Goal: Transaction & Acquisition: Purchase product/service

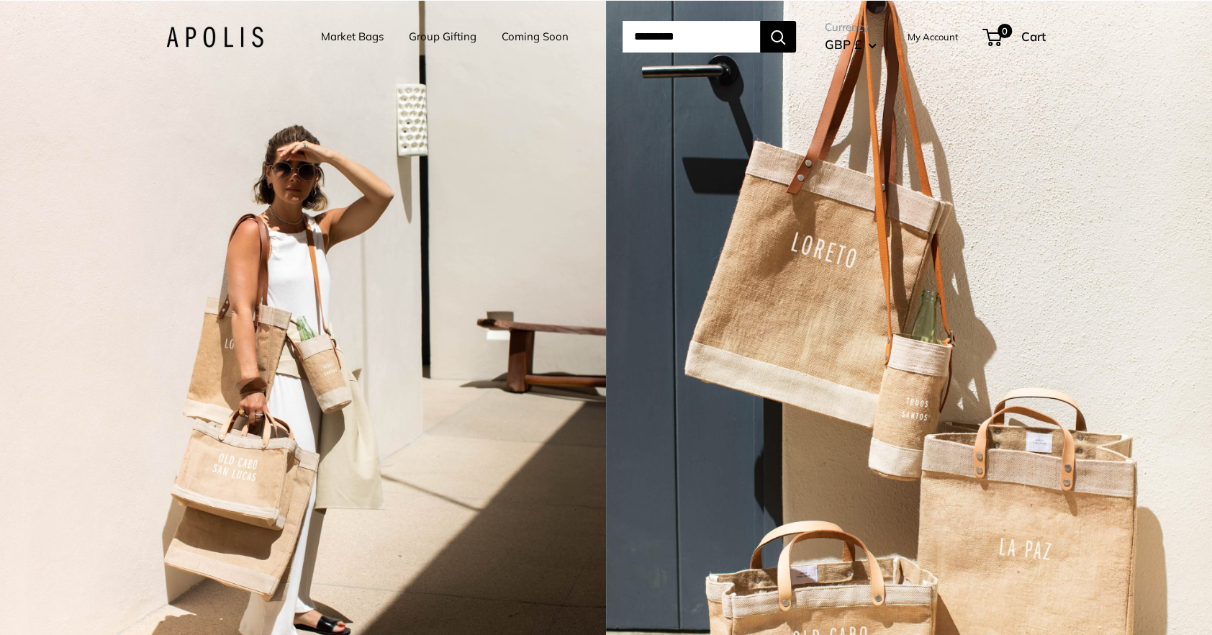
click at [351, 32] on link "Market Bags" at bounding box center [352, 37] width 63 height 20
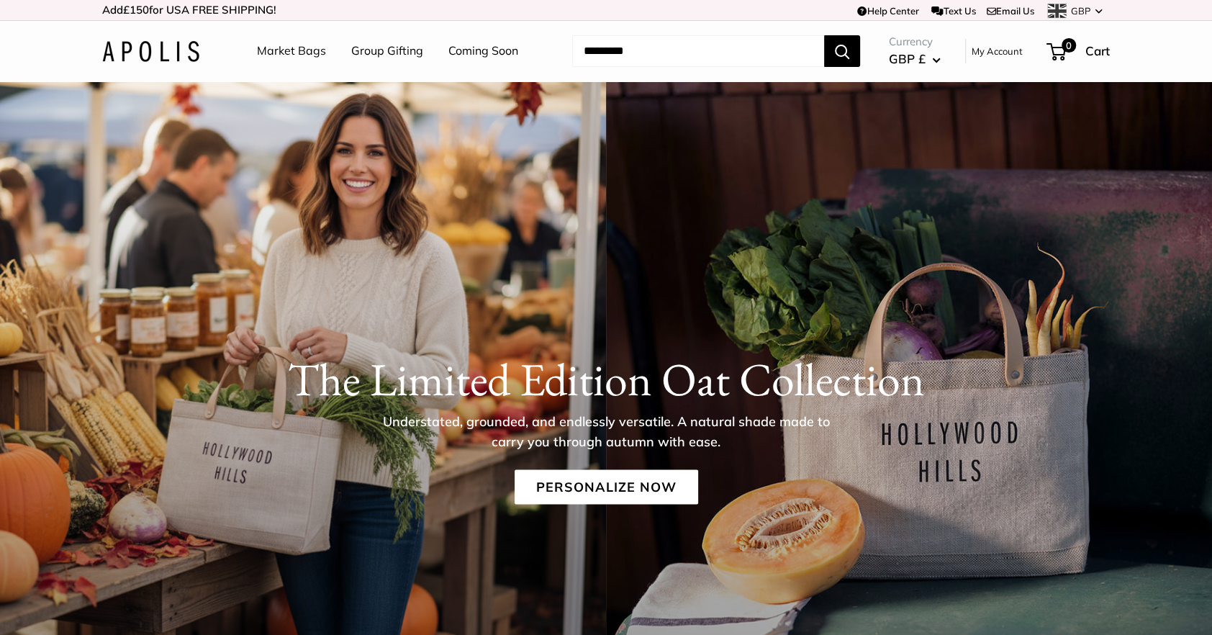
scroll to position [4, 0]
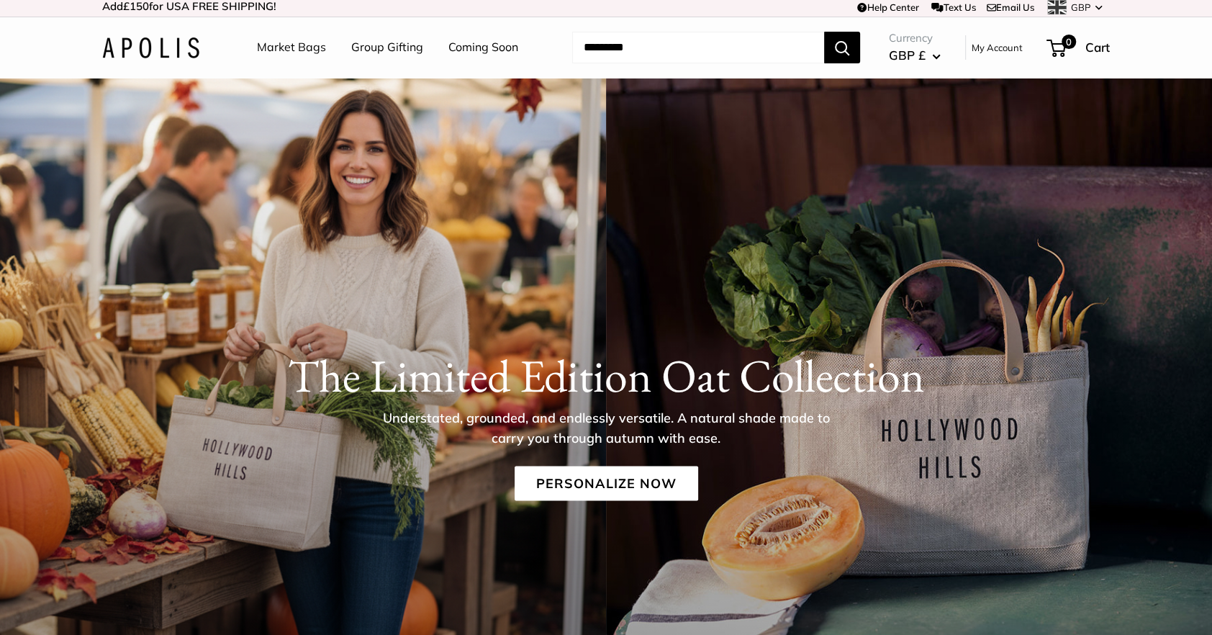
click at [281, 47] on link "Market Bags" at bounding box center [291, 48] width 69 height 22
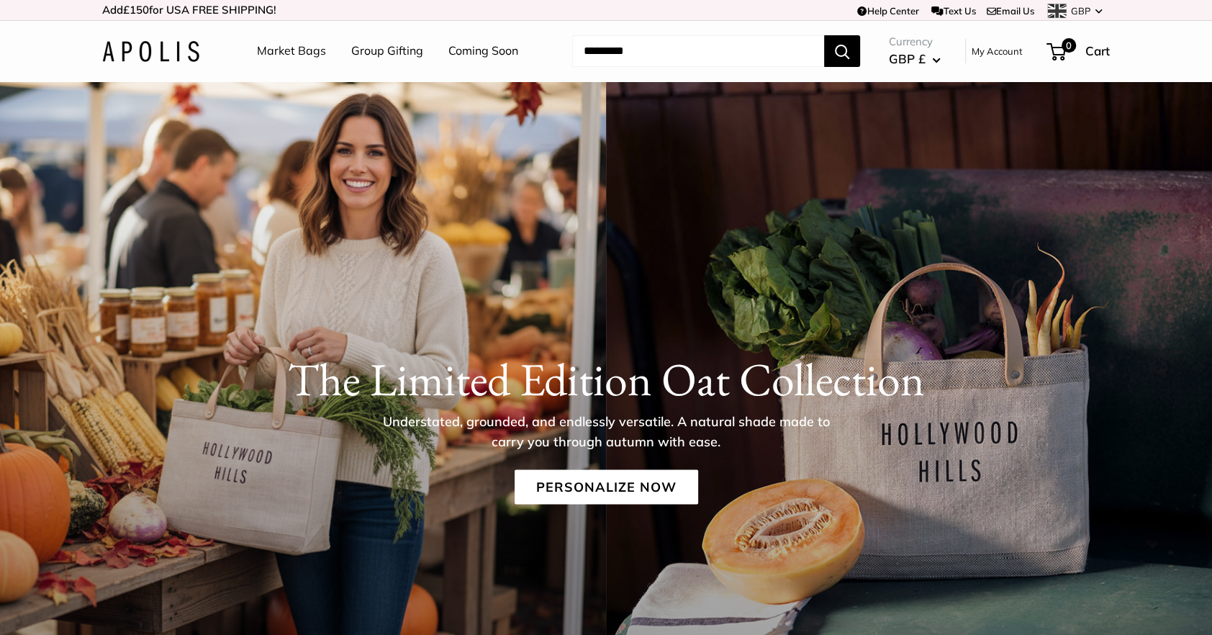
click at [154, 43] on img at bounding box center [150, 51] width 97 height 21
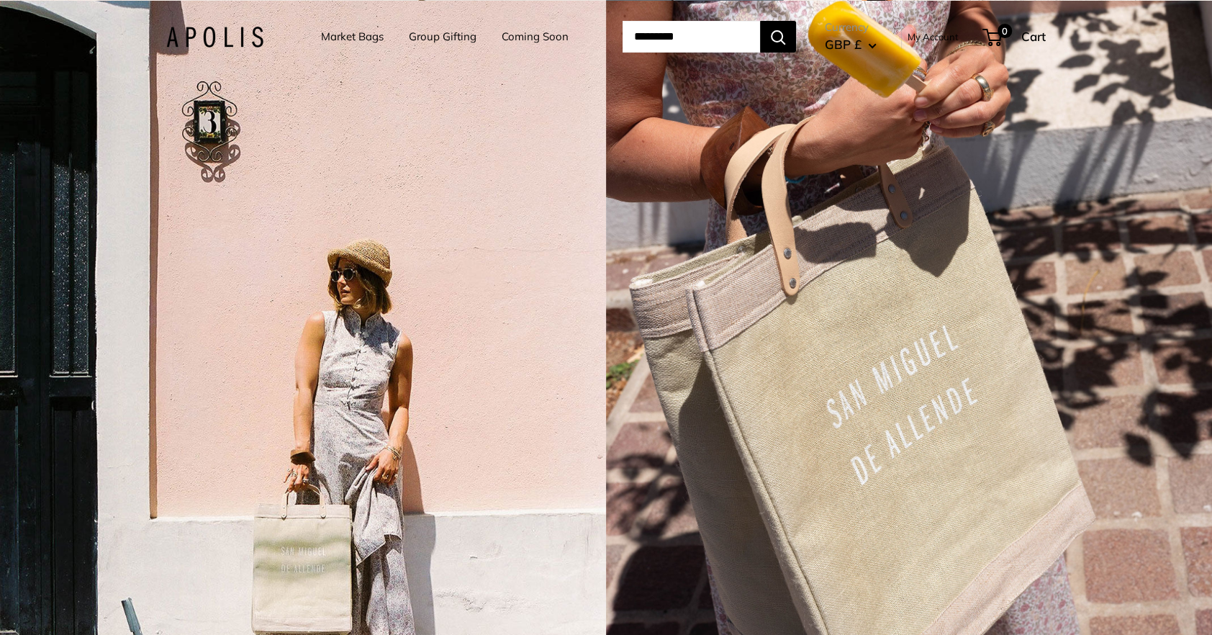
click at [335, 32] on link "Market Bags" at bounding box center [352, 37] width 63 height 20
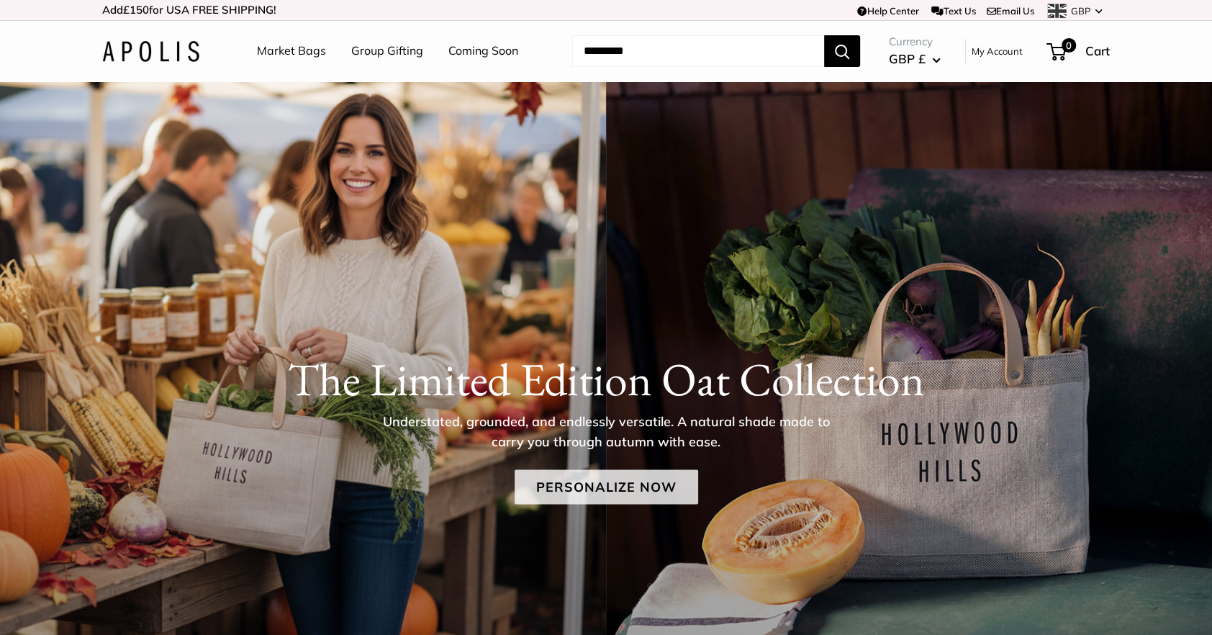
click at [558, 489] on link "Personalize Now" at bounding box center [605, 486] width 183 height 35
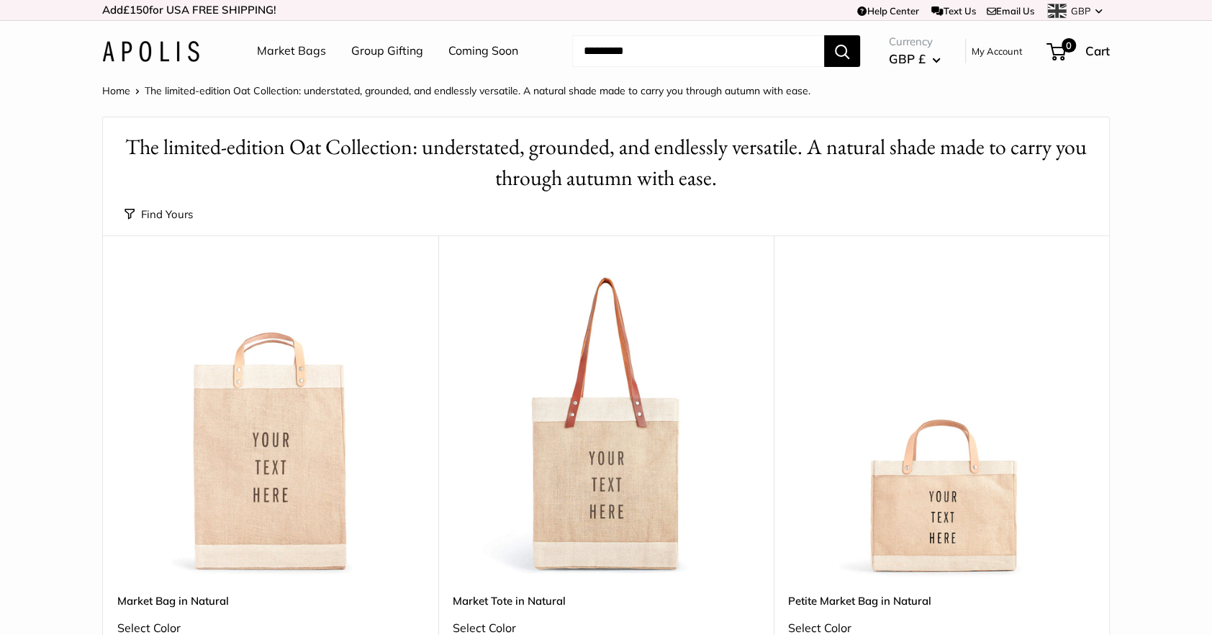
click at [142, 49] on img at bounding box center [150, 51] width 97 height 21
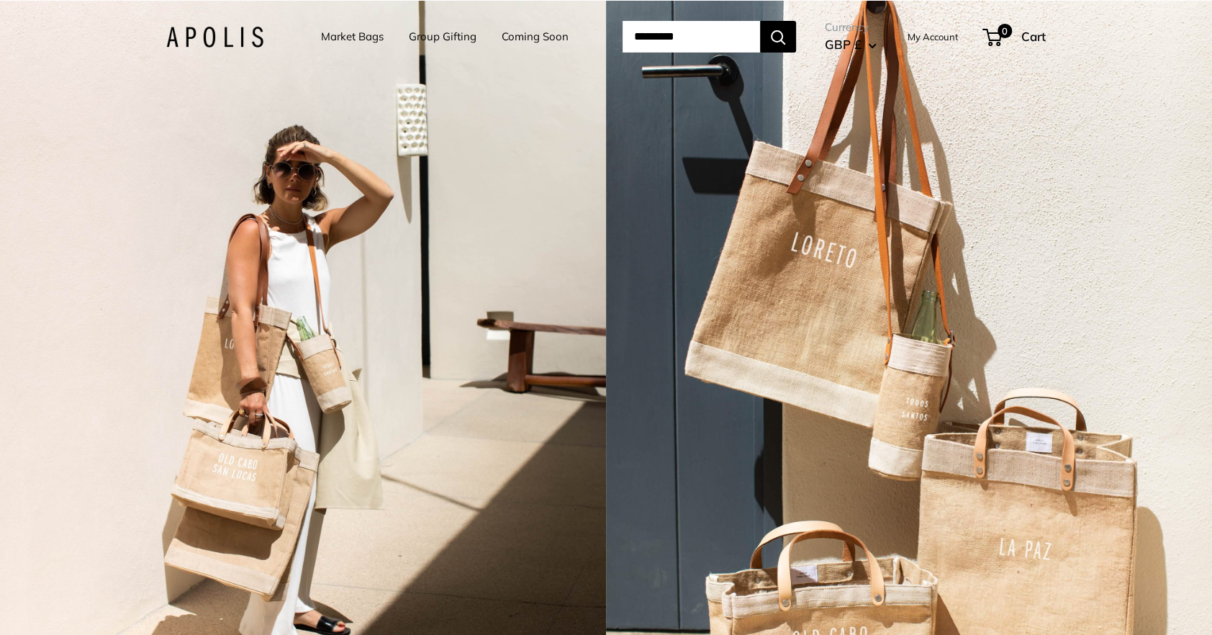
click at [329, 34] on link "Market Bags" at bounding box center [352, 37] width 63 height 20
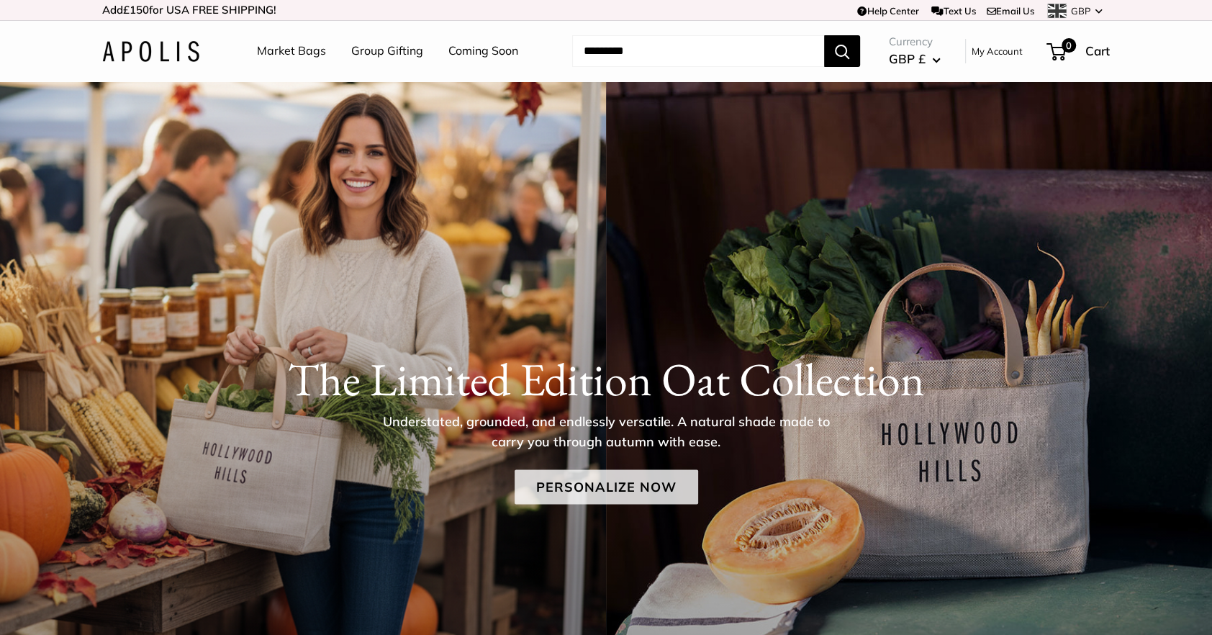
click at [612, 481] on link "Personalize Now" at bounding box center [605, 486] width 183 height 35
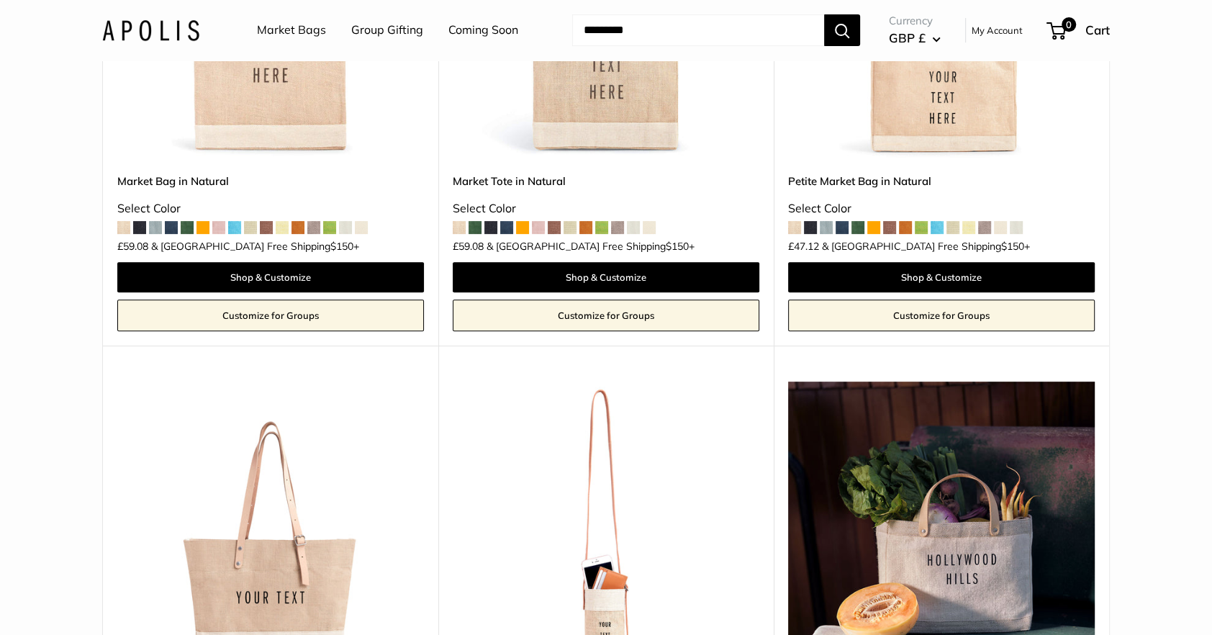
scroll to position [430, 0]
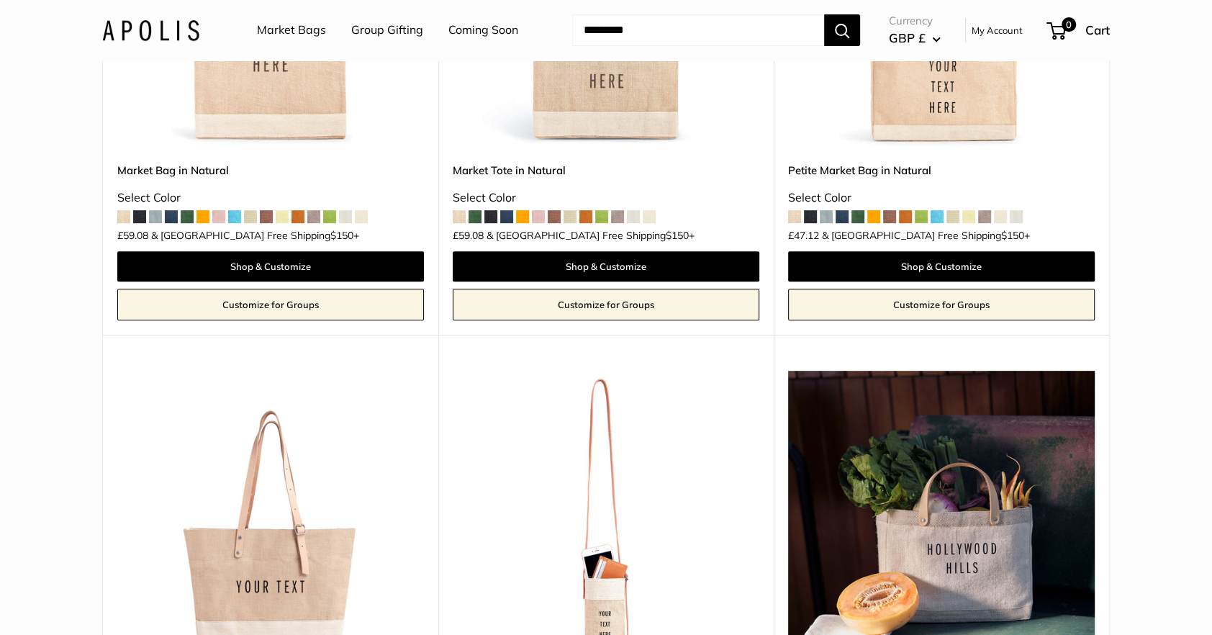
click at [0, 0] on img at bounding box center [0, 0] width 0 height 0
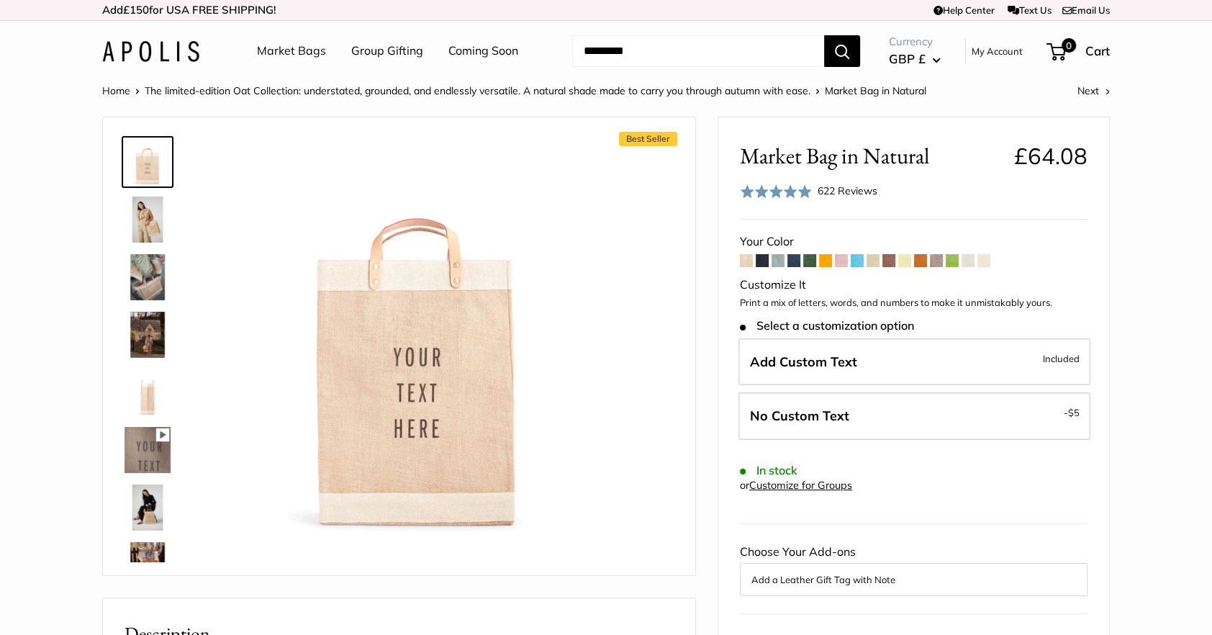
scroll to position [12, 0]
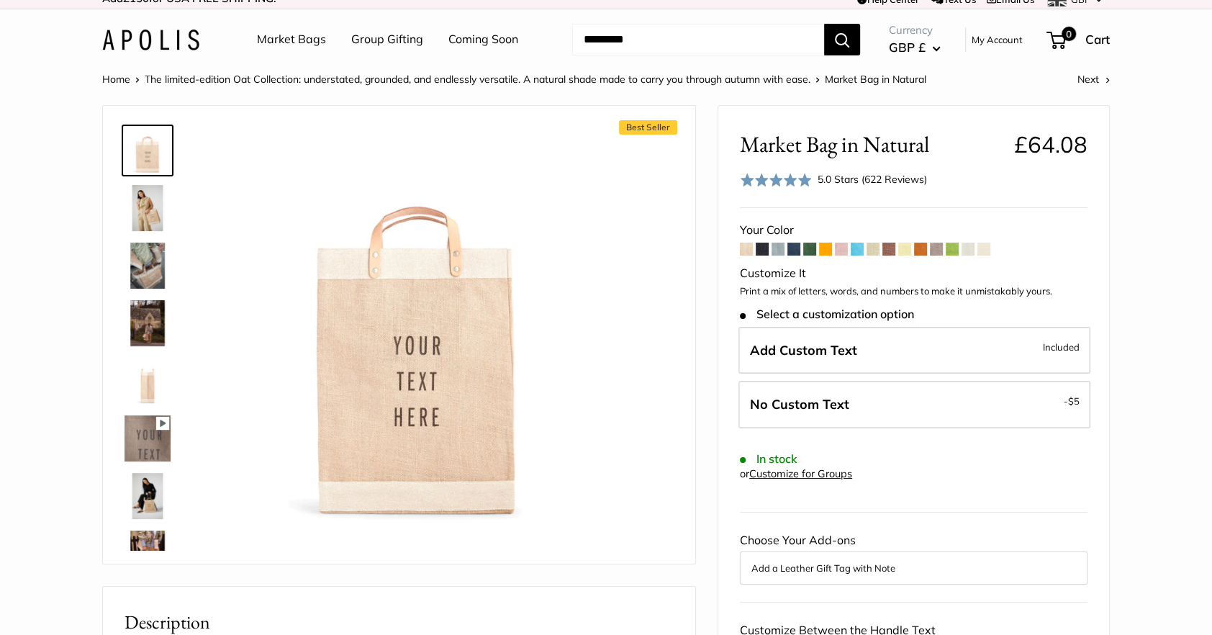
click at [648, 34] on input "Search..." at bounding box center [698, 40] width 252 height 32
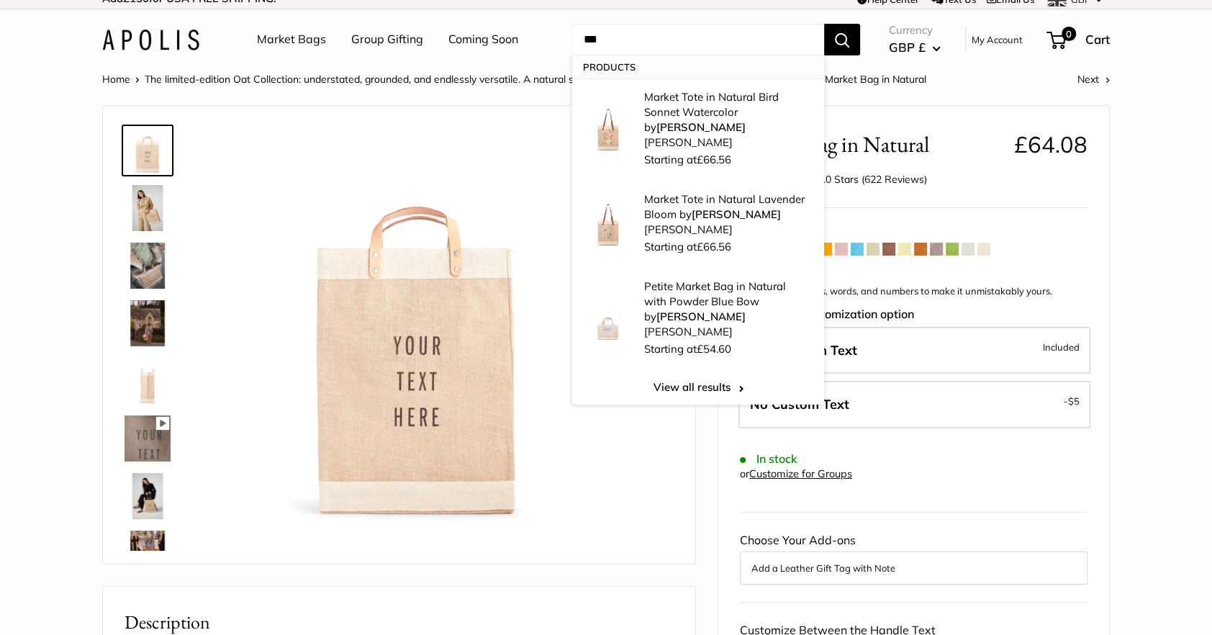
scroll to position [0, 0]
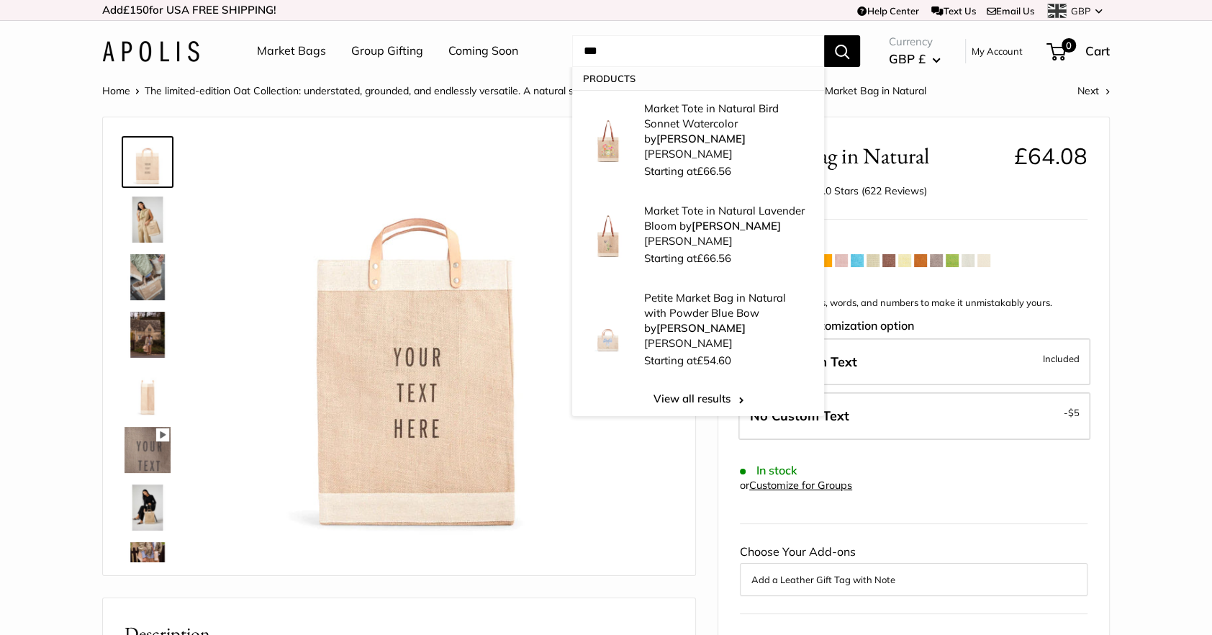
type input "***"
click at [1076, 7] on span "GBP" at bounding box center [1080, 11] width 19 height 12
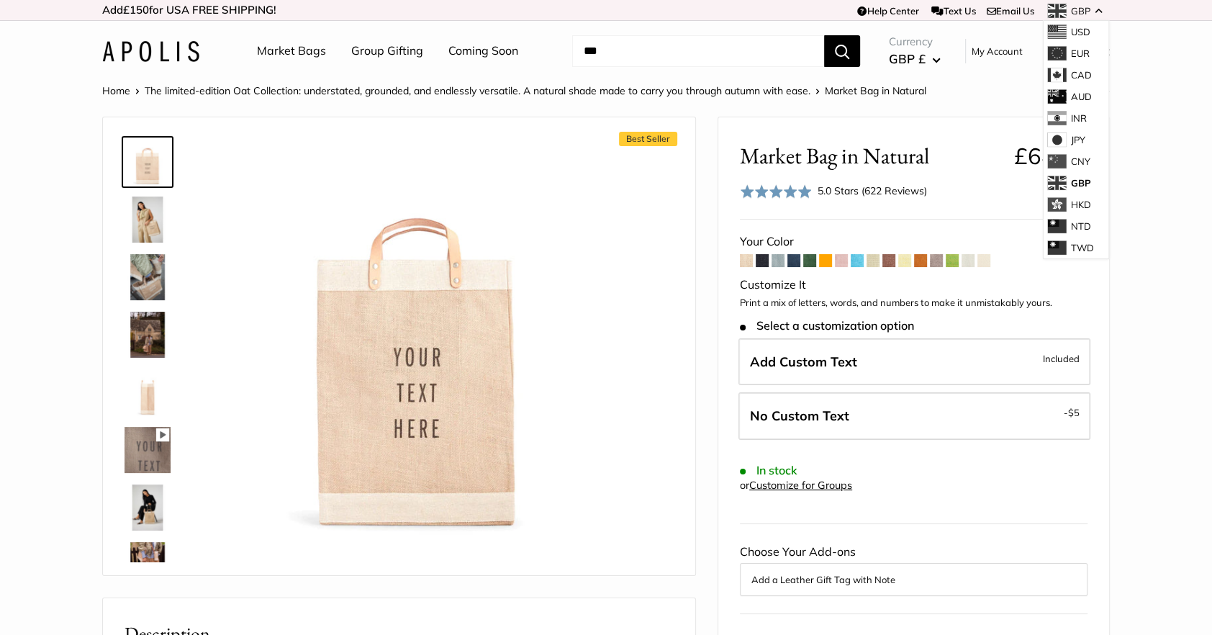
click at [1077, 27] on span "USD" at bounding box center [1080, 32] width 19 height 12
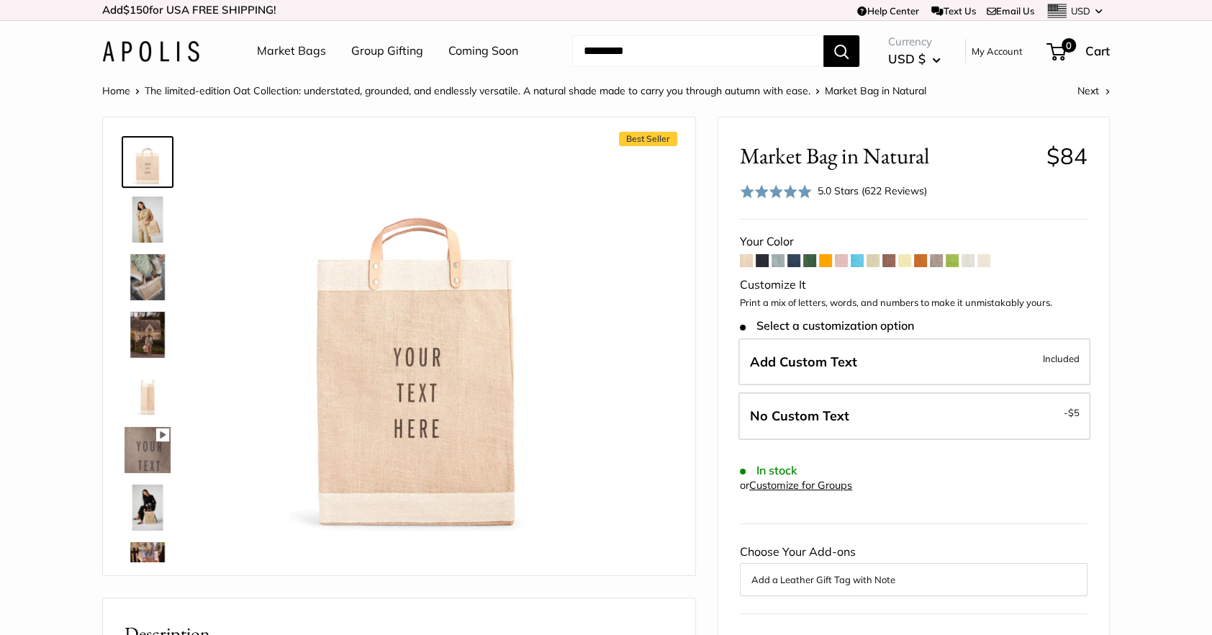
click at [712, 45] on input "Search..." at bounding box center [697, 51] width 251 height 32
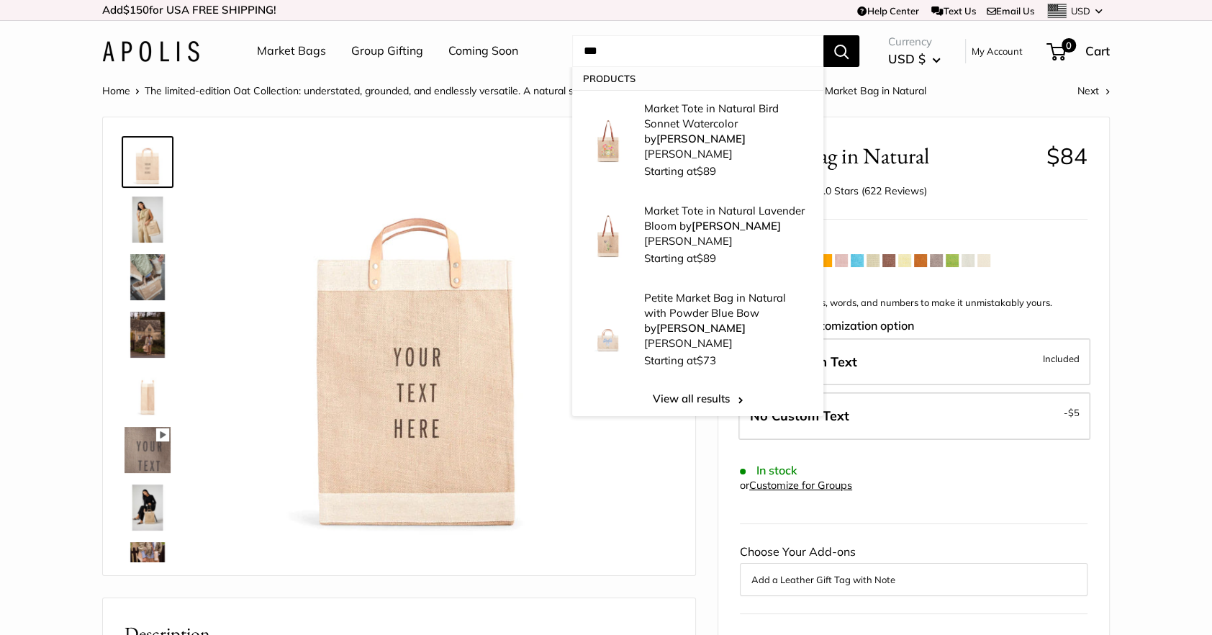
type input "***"
click at [837, 53] on button "Search" at bounding box center [841, 51] width 36 height 32
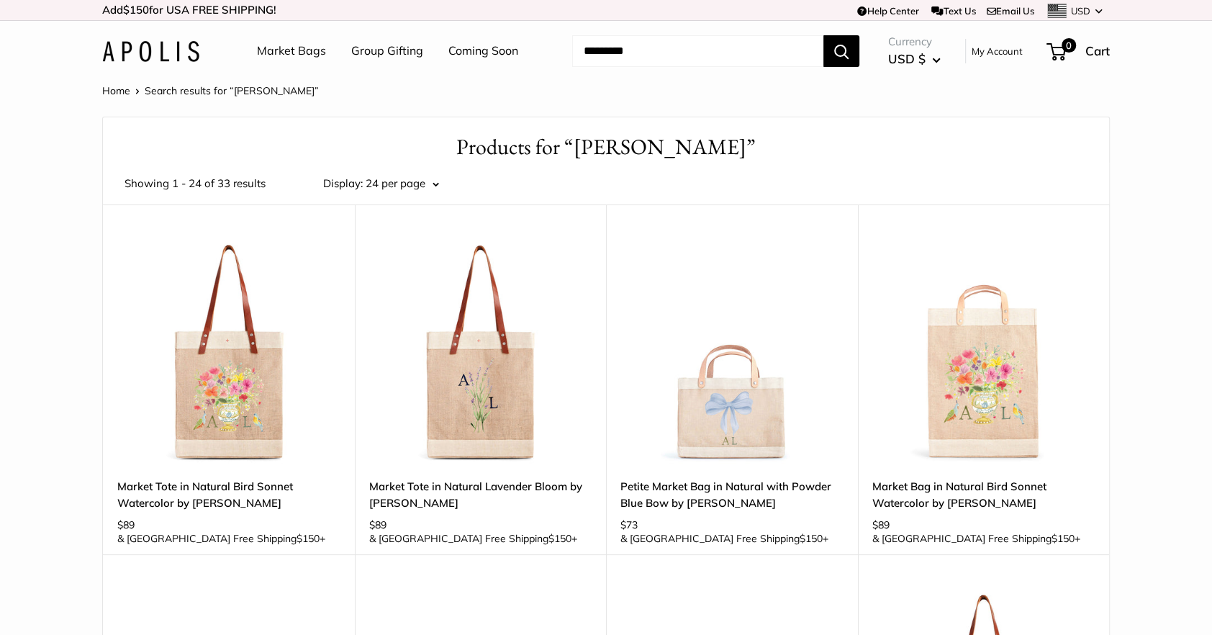
click at [293, 49] on link "Market Bags" at bounding box center [291, 51] width 69 height 22
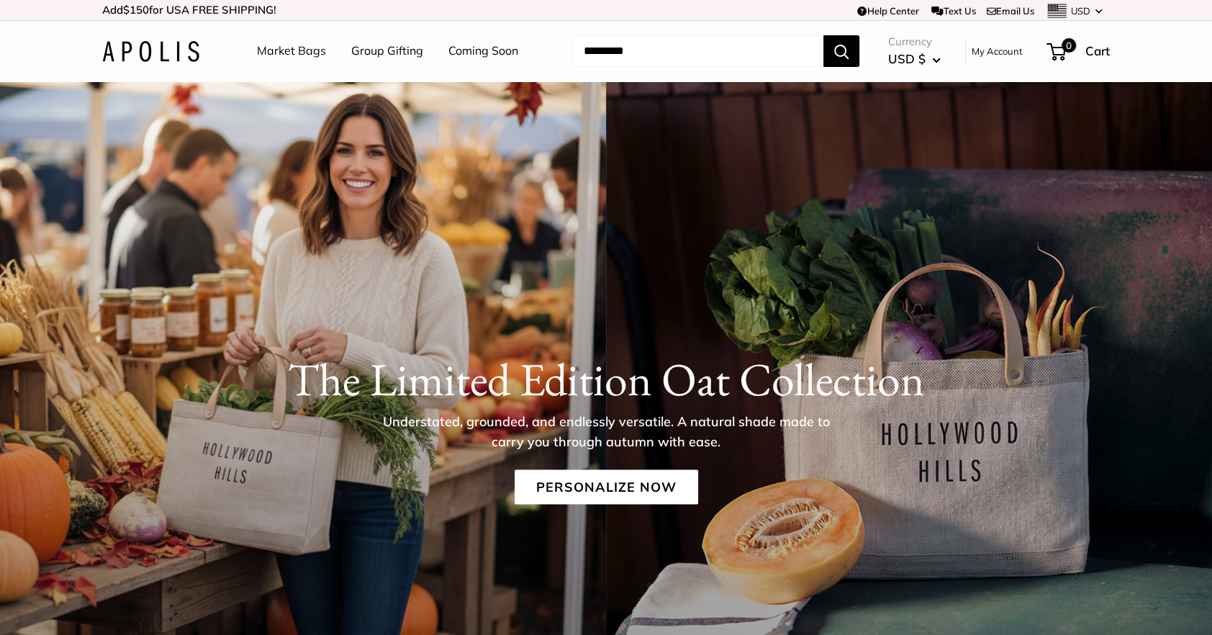
click at [140, 52] on img at bounding box center [150, 51] width 97 height 21
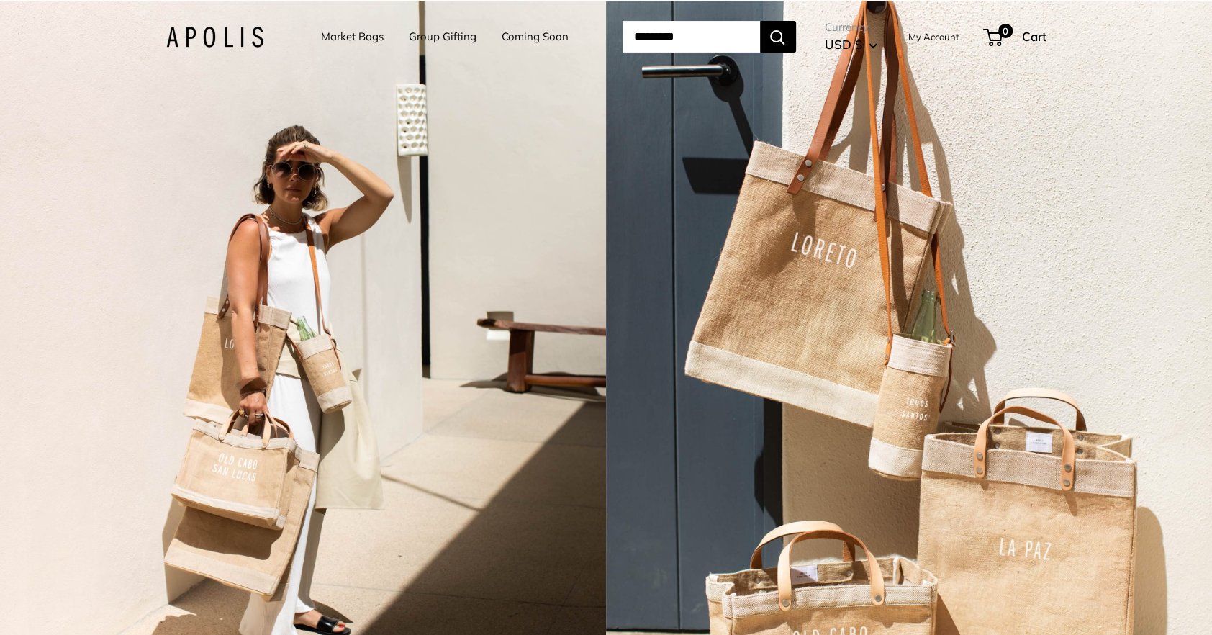
click at [673, 25] on input "Search..." at bounding box center [690, 37] width 137 height 32
type input "***"
click at [760, 21] on button "Search" at bounding box center [778, 37] width 36 height 32
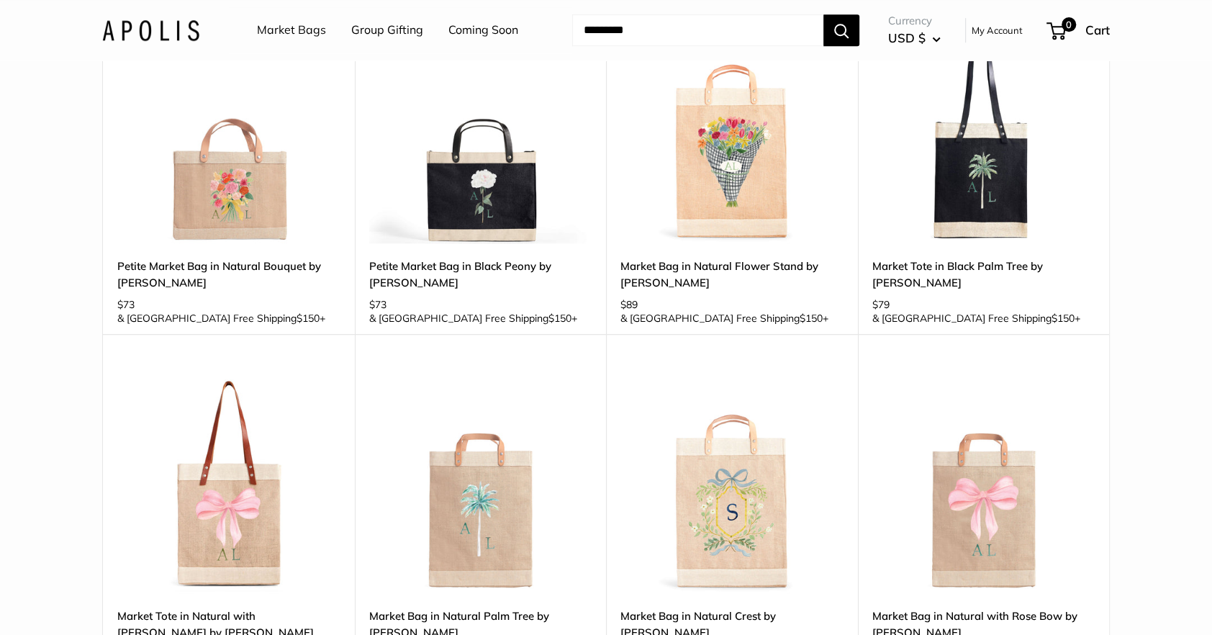
scroll to position [1035, 0]
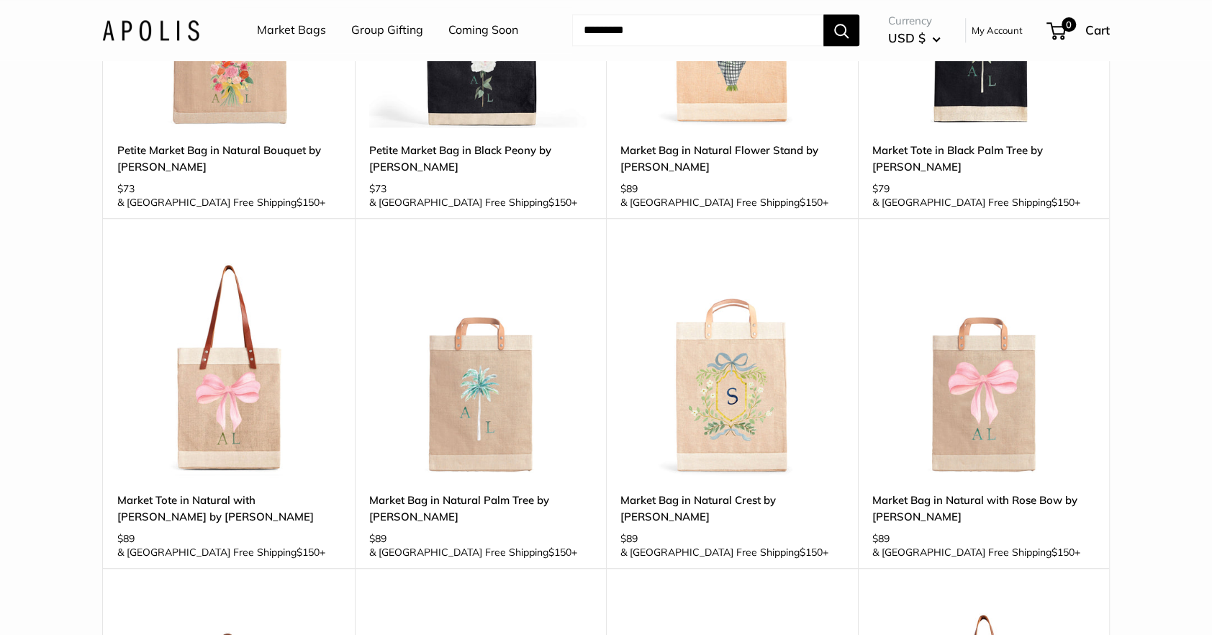
click at [0, 0] on img at bounding box center [0, 0] width 0 height 0
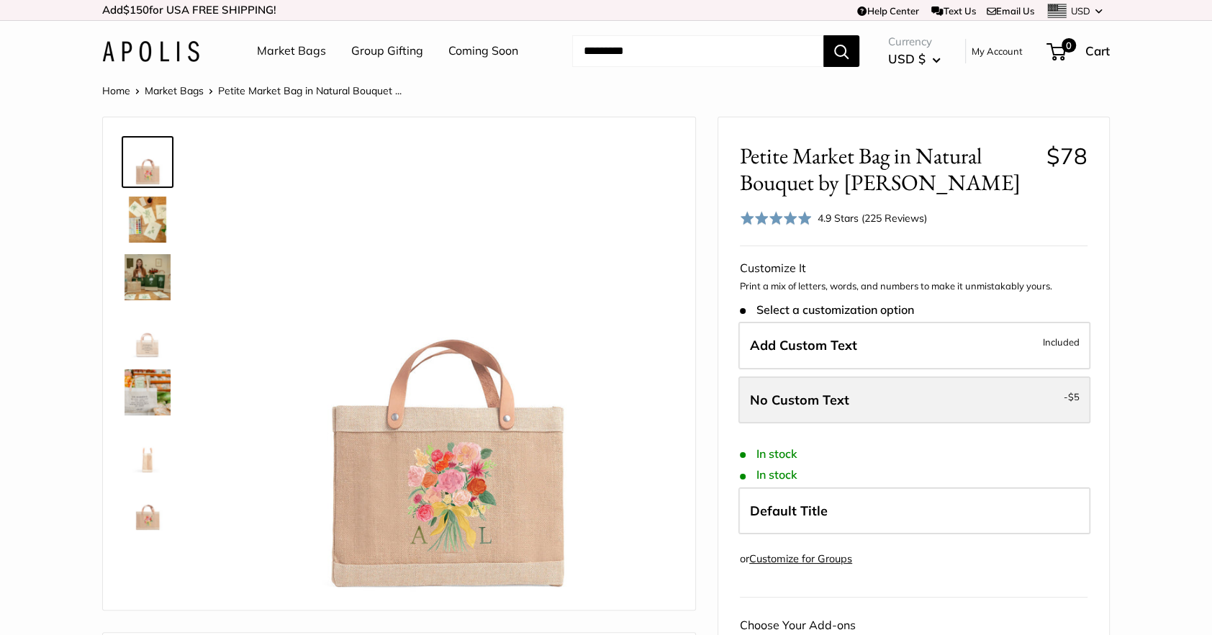
click at [854, 402] on label "No Custom Text - $5" at bounding box center [914, 399] width 352 height 47
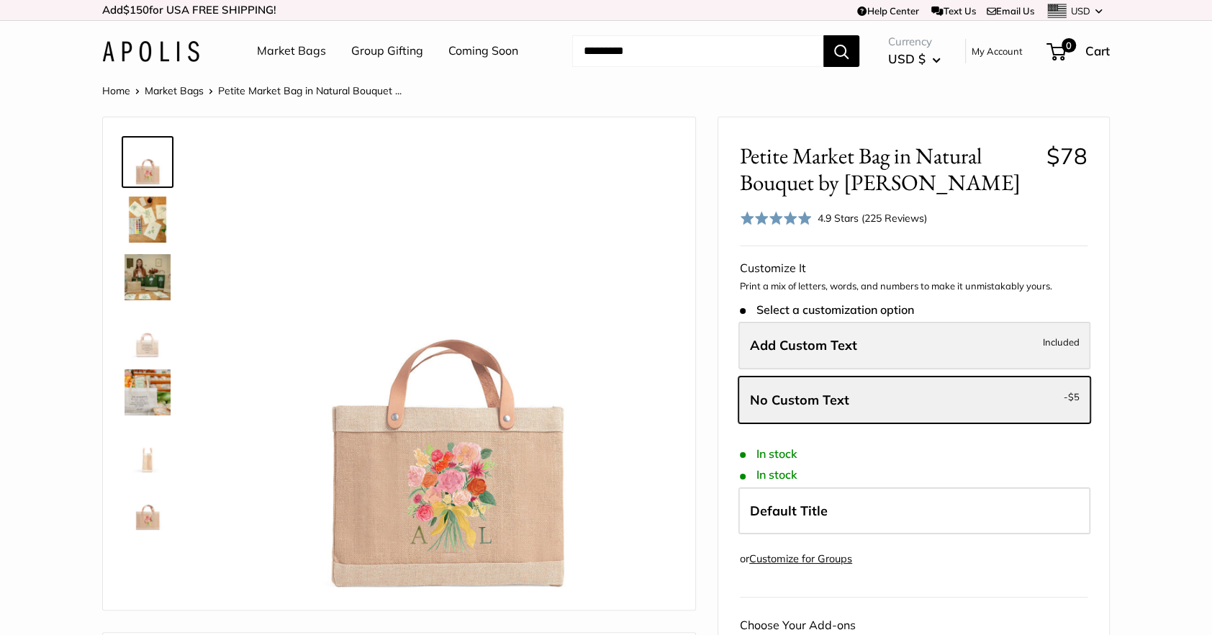
click at [856, 344] on label "Add Custom Text Included" at bounding box center [914, 345] width 352 height 47
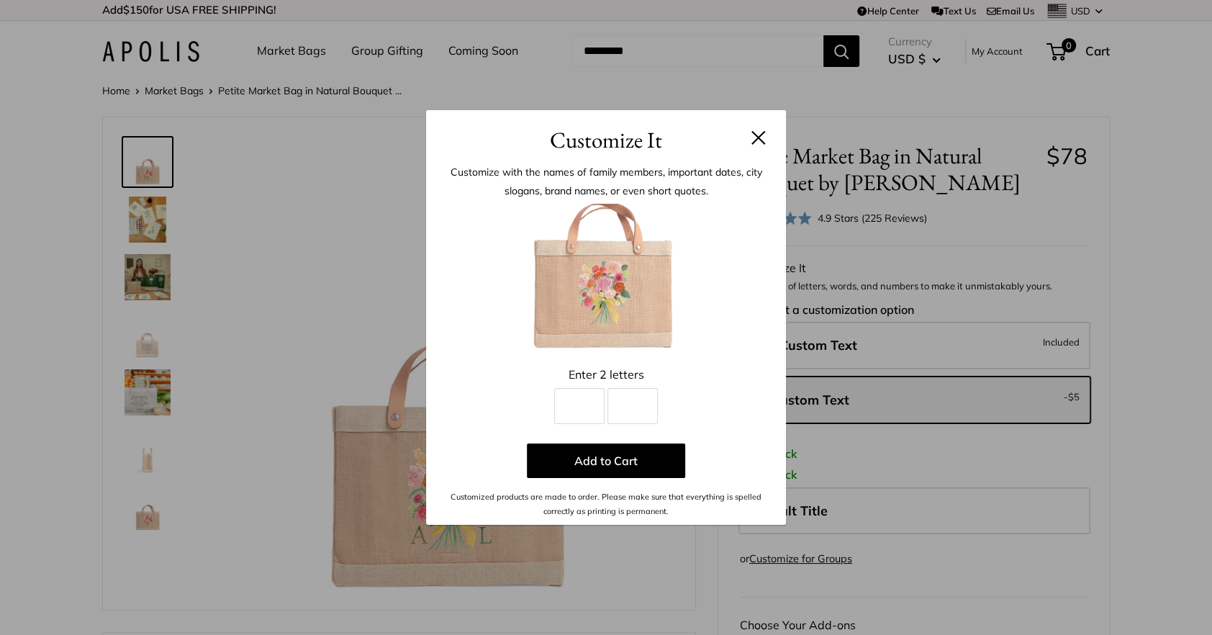
click at [763, 134] on button at bounding box center [758, 137] width 14 height 14
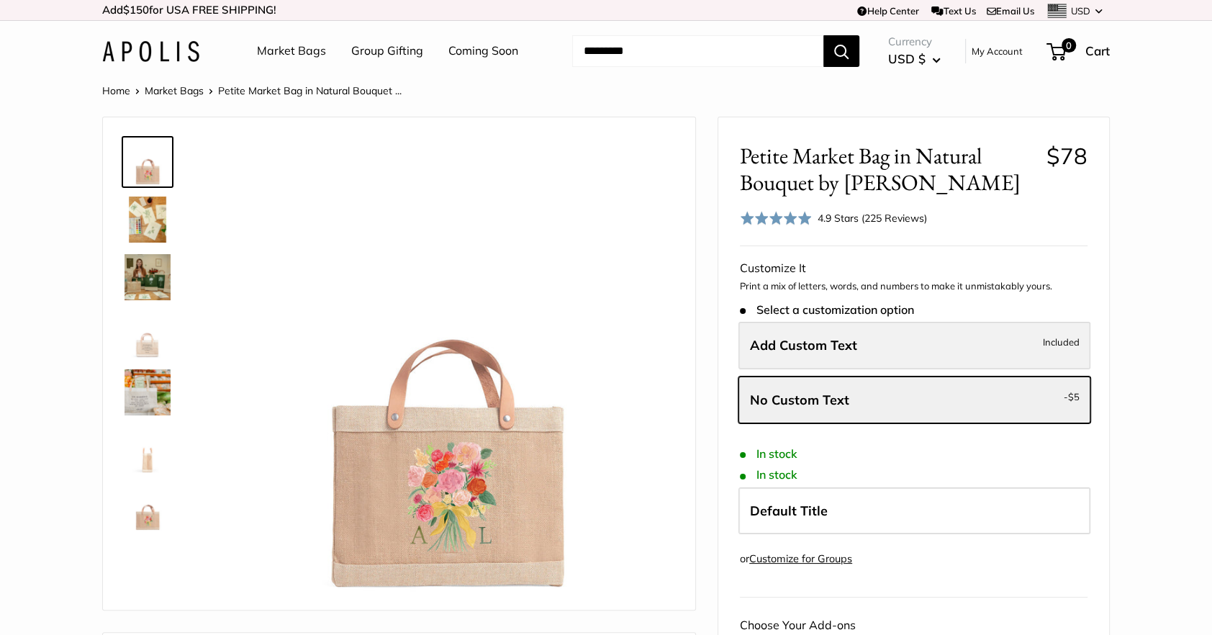
click at [928, 343] on label "Add Custom Text Included" at bounding box center [914, 345] width 352 height 47
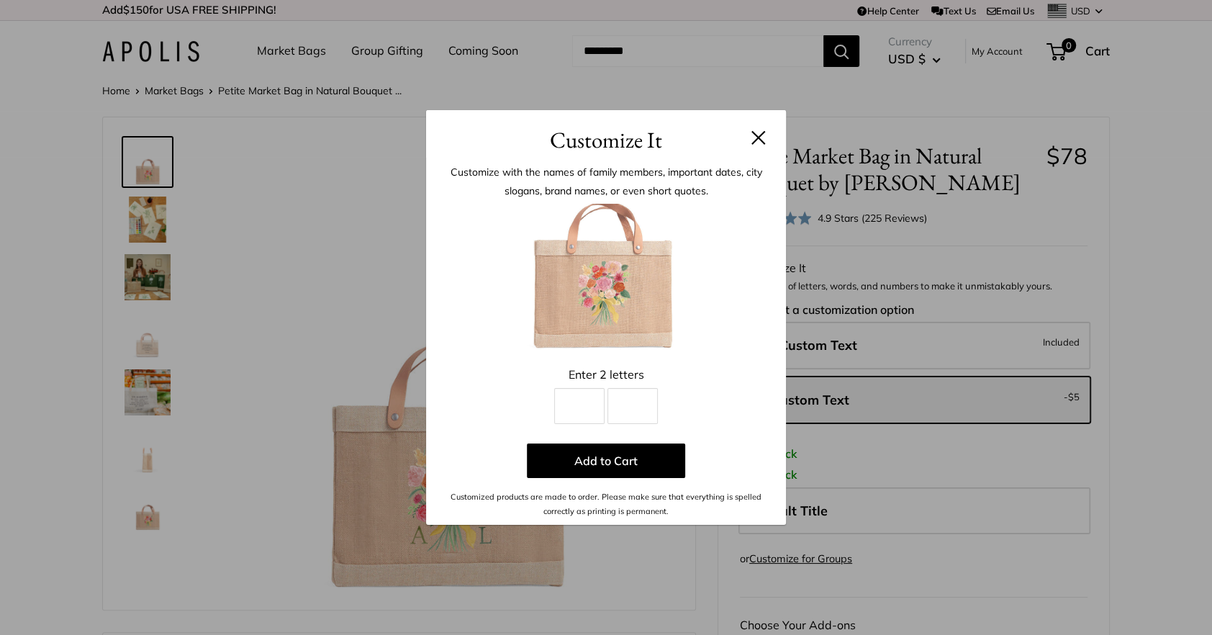
click at [756, 142] on button at bounding box center [758, 137] width 14 height 14
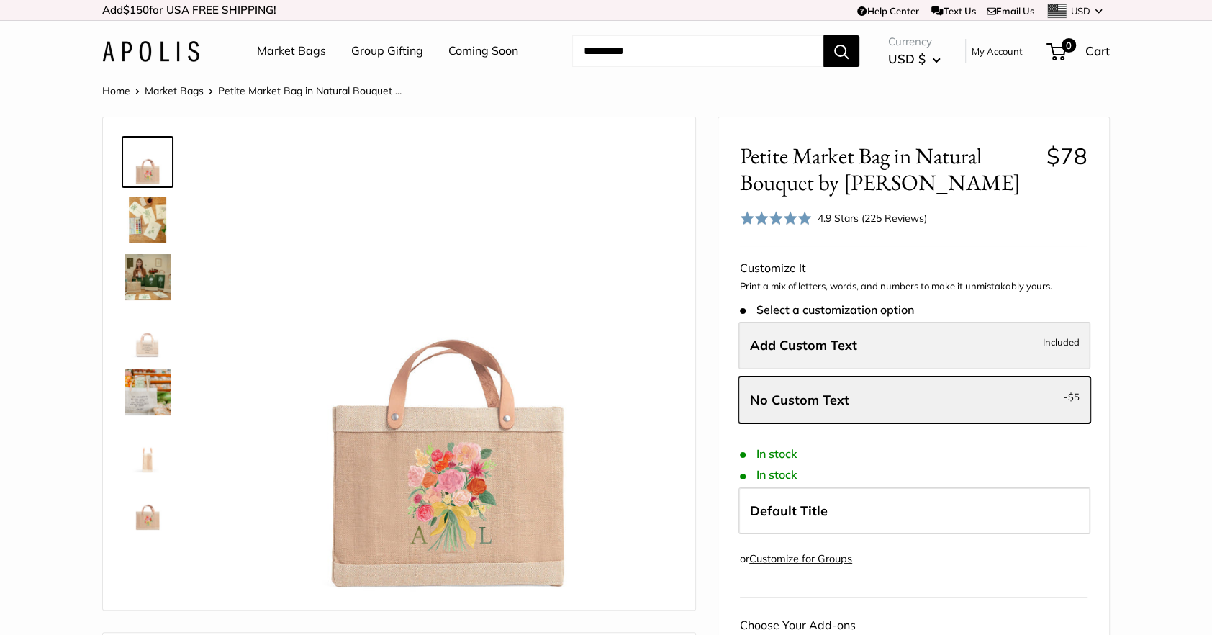
click at [916, 361] on label "Add Custom Text Included" at bounding box center [914, 345] width 352 height 47
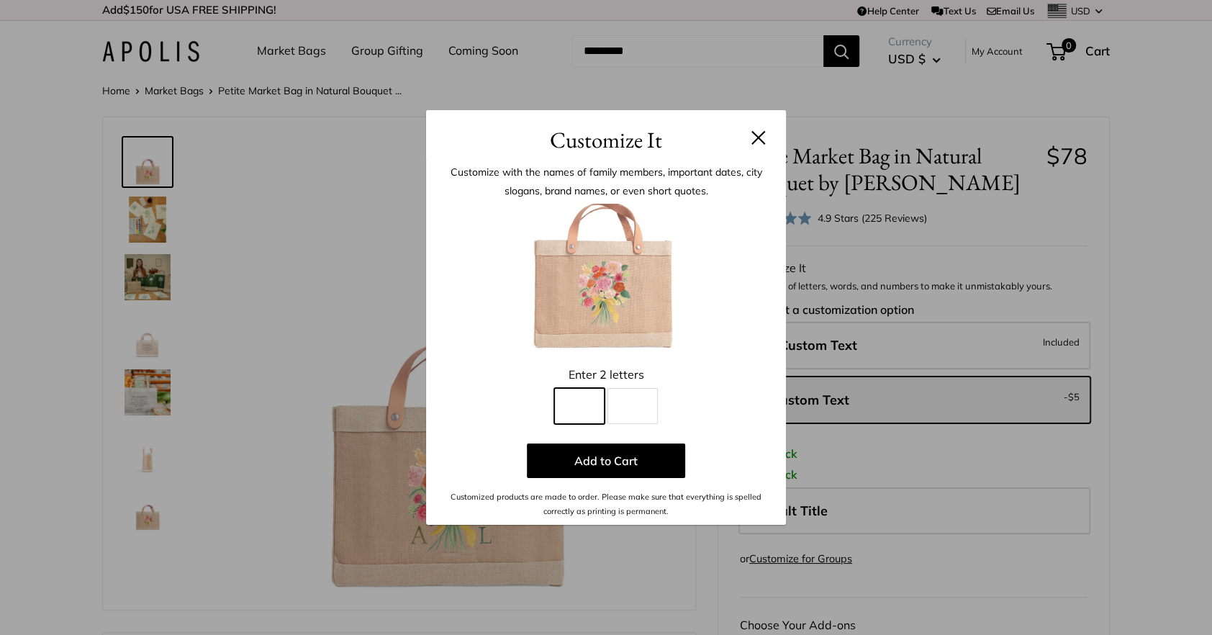
click at [568, 408] on input "Line 1" at bounding box center [579, 406] width 50 height 36
type input "*"
click at [630, 406] on input "Line 2" at bounding box center [632, 406] width 50 height 36
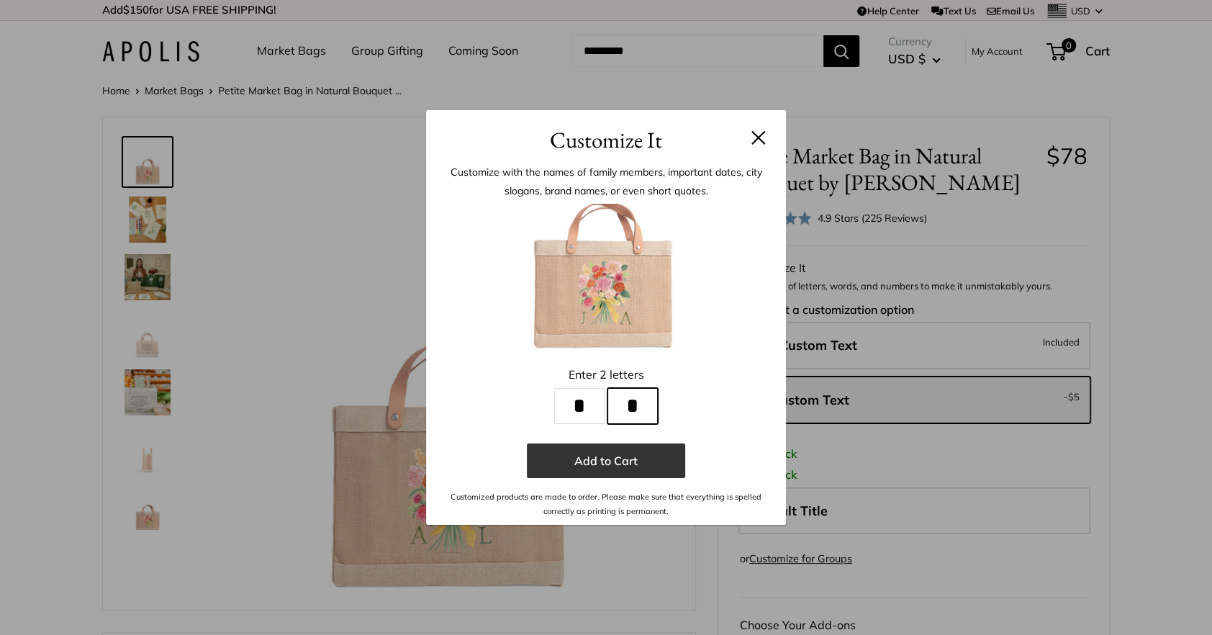
type input "*"
click at [599, 460] on button "Add to Cart" at bounding box center [606, 460] width 158 height 35
